Goal: Find specific page/section: Find specific page/section

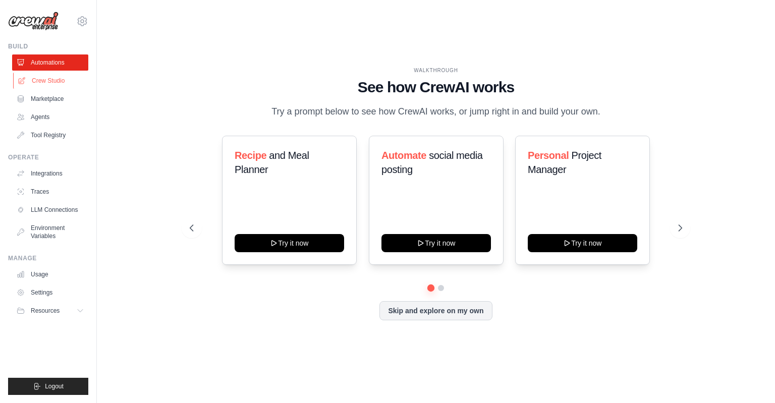
click at [52, 84] on link "Crew Studio" at bounding box center [51, 81] width 76 height 16
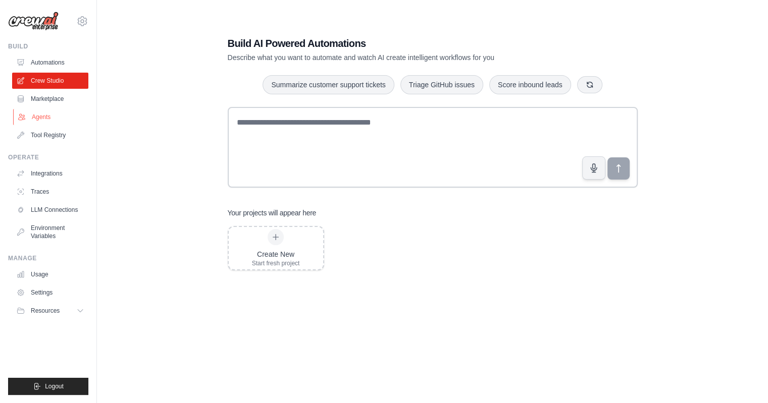
click at [45, 117] on link "Agents" at bounding box center [51, 117] width 76 height 16
